Goal: Task Accomplishment & Management: Manage account settings

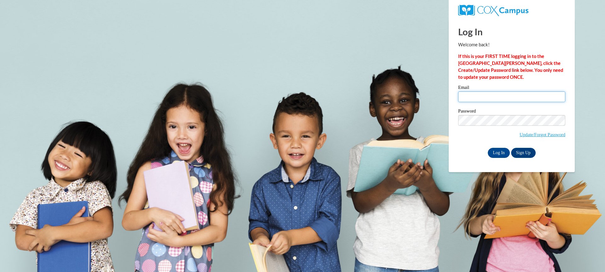
click at [473, 98] on input "Email" at bounding box center [511, 96] width 107 height 11
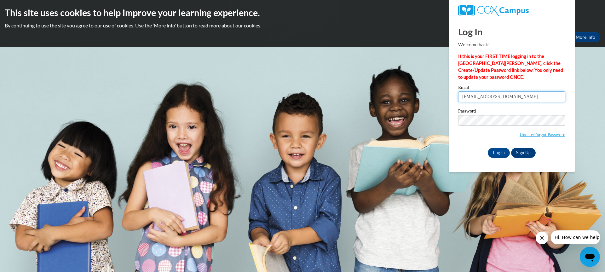
type input "[EMAIL_ADDRESS][DOMAIN_NAME]"
click at [489, 122] on span "Update/Forgot Password" at bounding box center [511, 128] width 107 height 26
click at [488, 148] on input "Log In" at bounding box center [499, 153] width 22 height 10
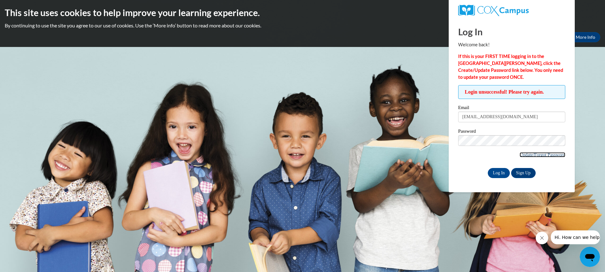
click at [531, 153] on link "Update/Forgot Password" at bounding box center [543, 154] width 46 height 5
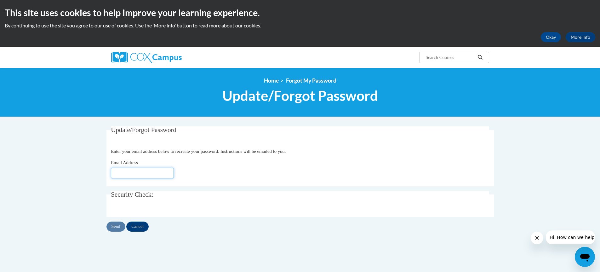
drag, startPoint x: 129, startPoint y: 175, endPoint x: 130, endPoint y: 172, distance: 3.8
click at [129, 174] on input "Email Address" at bounding box center [142, 173] width 63 height 11
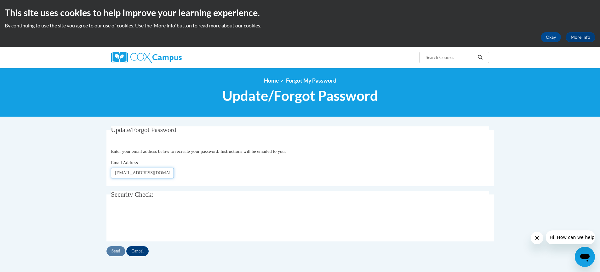
type input "[EMAIL_ADDRESS][DOMAIN_NAME]"
click at [118, 252] on input "Send" at bounding box center [115, 251] width 19 height 10
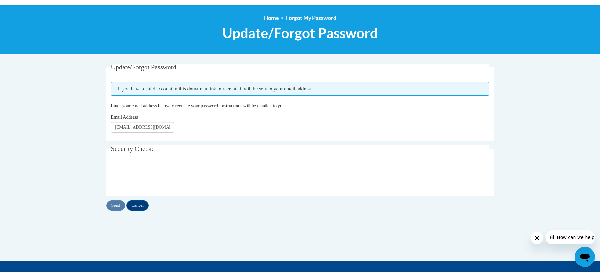
scroll to position [63, 0]
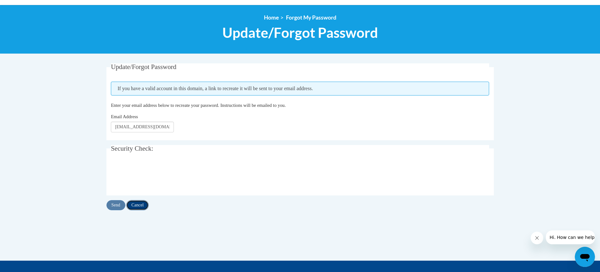
click at [137, 206] on input "Cancel" at bounding box center [137, 205] width 22 height 10
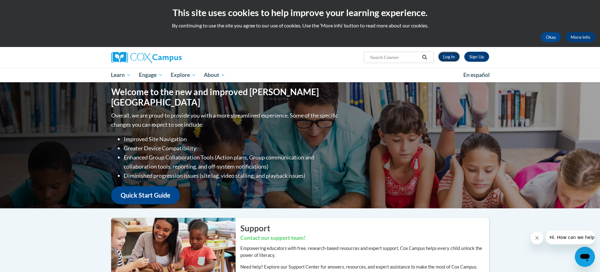
click at [446, 57] on link "Log In" at bounding box center [449, 57] width 22 height 10
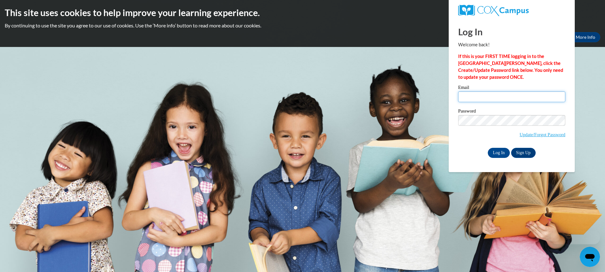
drag, startPoint x: 0, startPoint y: 0, endPoint x: 543, endPoint y: 93, distance: 551.3
click at [543, 95] on input "Email" at bounding box center [511, 96] width 107 height 11
type input "[EMAIL_ADDRESS][DOMAIN_NAME]"
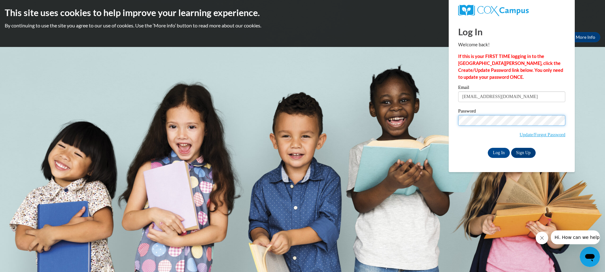
click at [488, 148] on input "Log In" at bounding box center [499, 153] width 22 height 10
